Goal: Task Accomplishment & Management: Complete application form

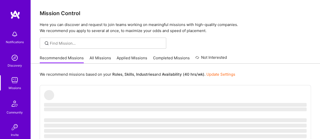
click at [104, 58] on link "All Missions" at bounding box center [99, 59] width 21 height 8
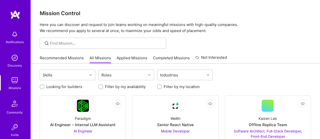
scroll to position [67, 0]
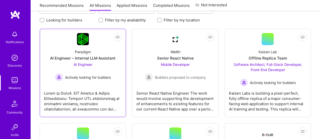
click at [82, 64] on span "AI Engineer" at bounding box center [83, 64] width 19 height 4
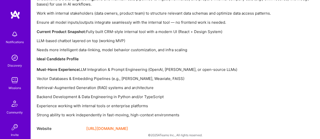
scroll to position [454, 0]
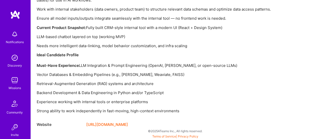
click at [121, 125] on link "[URL][DOMAIN_NAME]" at bounding box center [107, 125] width 42 height 6
click at [16, 82] on img at bounding box center [15, 80] width 10 height 10
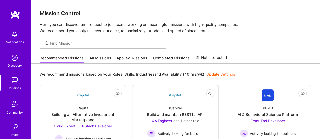
click at [123, 57] on link "Applied Missions" at bounding box center [131, 59] width 31 height 8
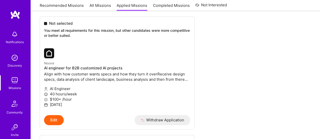
scroll to position [1128, 0]
